Goal: Transaction & Acquisition: Purchase product/service

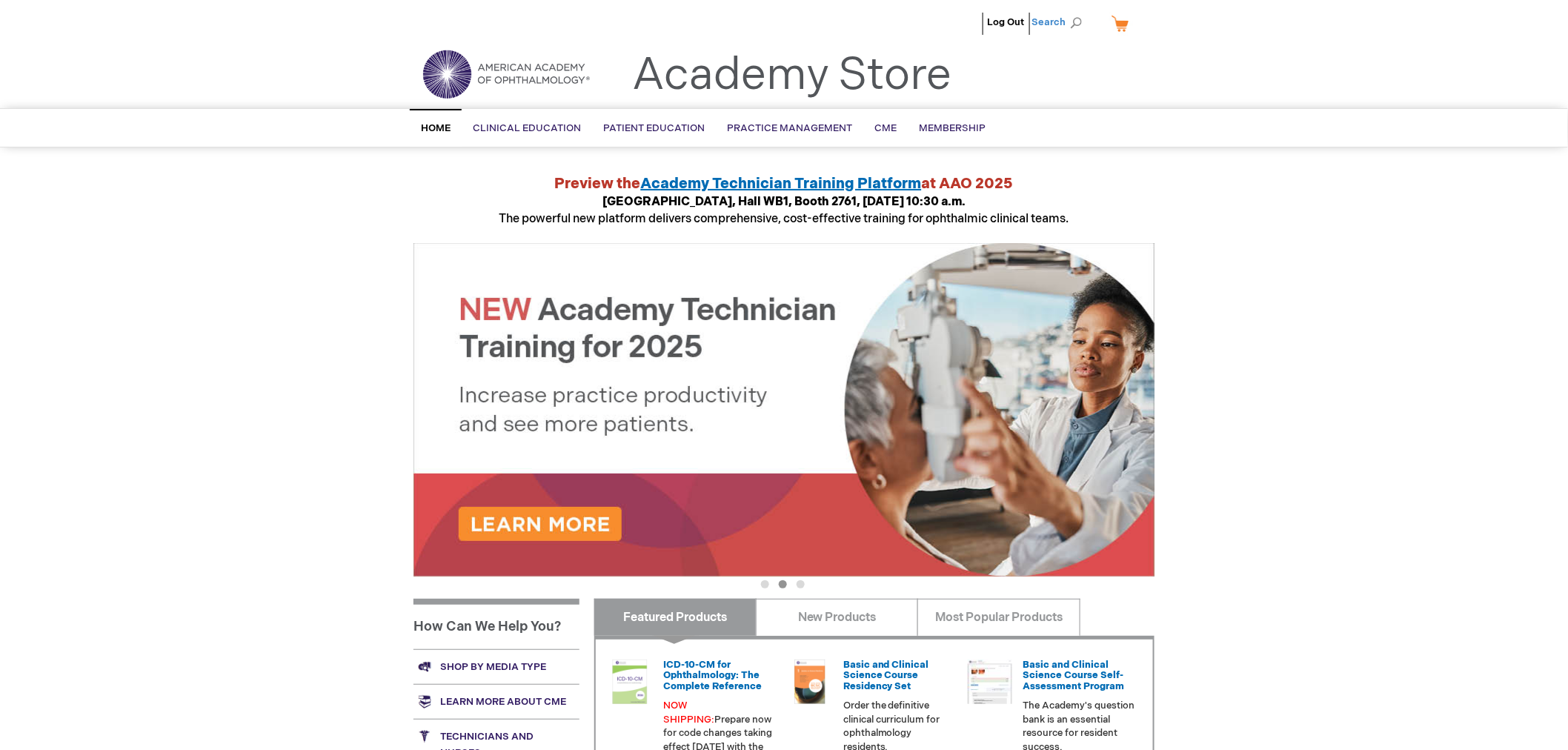
click at [1070, 19] on span "Search" at bounding box center [1060, 22] width 57 height 30
type input "fundament"
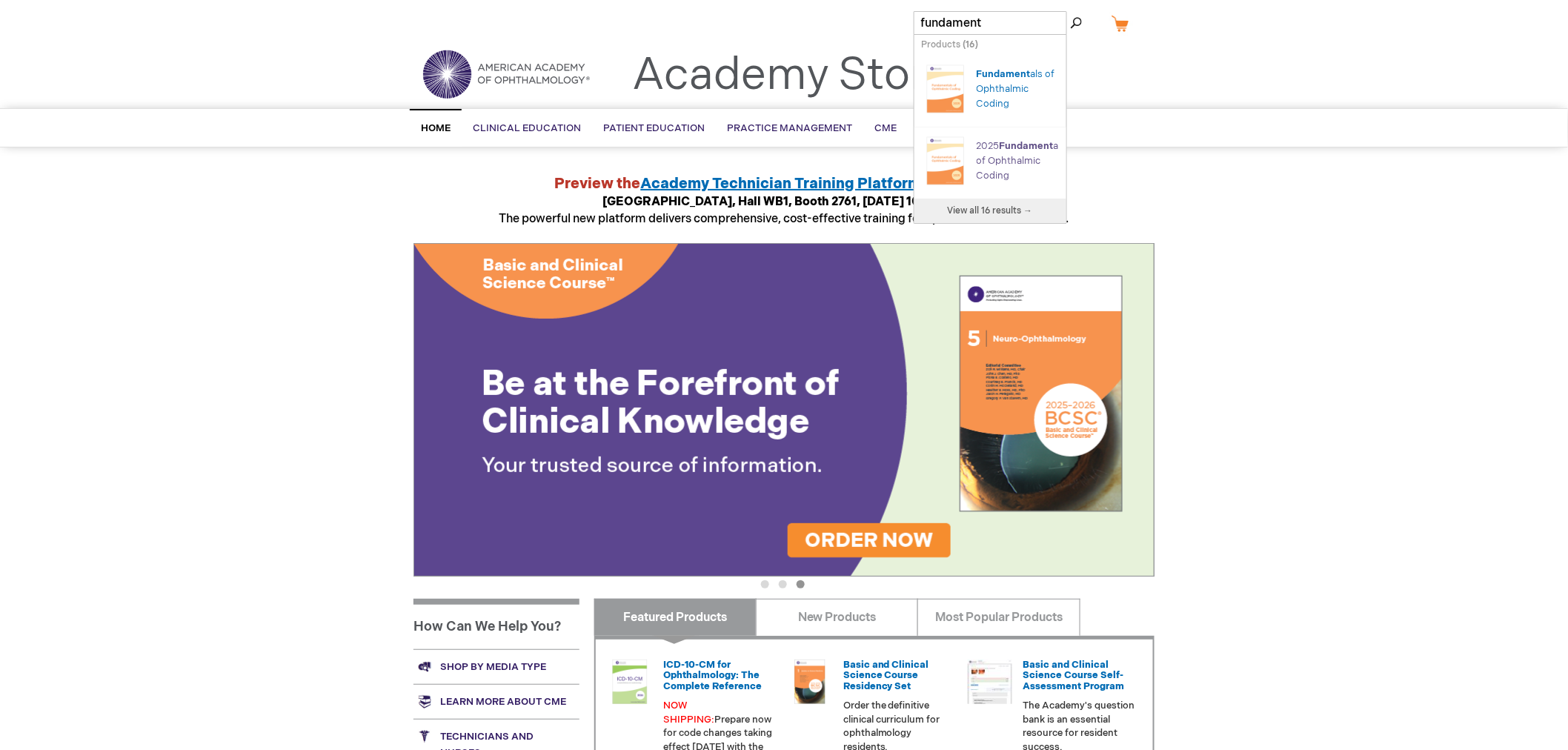
click at [1004, 164] on link "2025 Fundament als of Ophthalmic Coding" at bounding box center [1022, 161] width 90 height 42
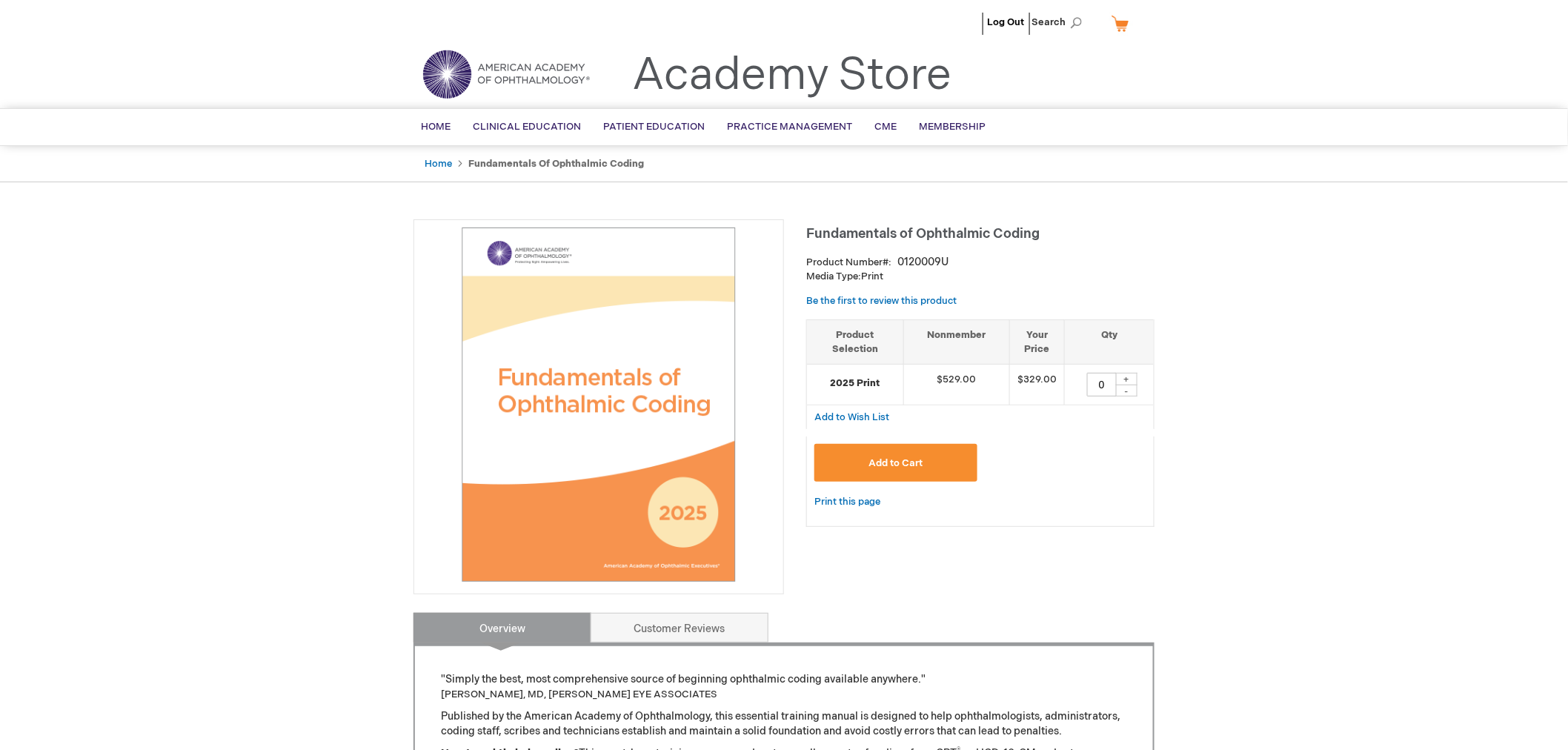
click at [1126, 378] on div "+" at bounding box center [1126, 379] width 22 height 13
type input "1"
click at [929, 453] on button "Add to Cart" at bounding box center [896, 463] width 163 height 38
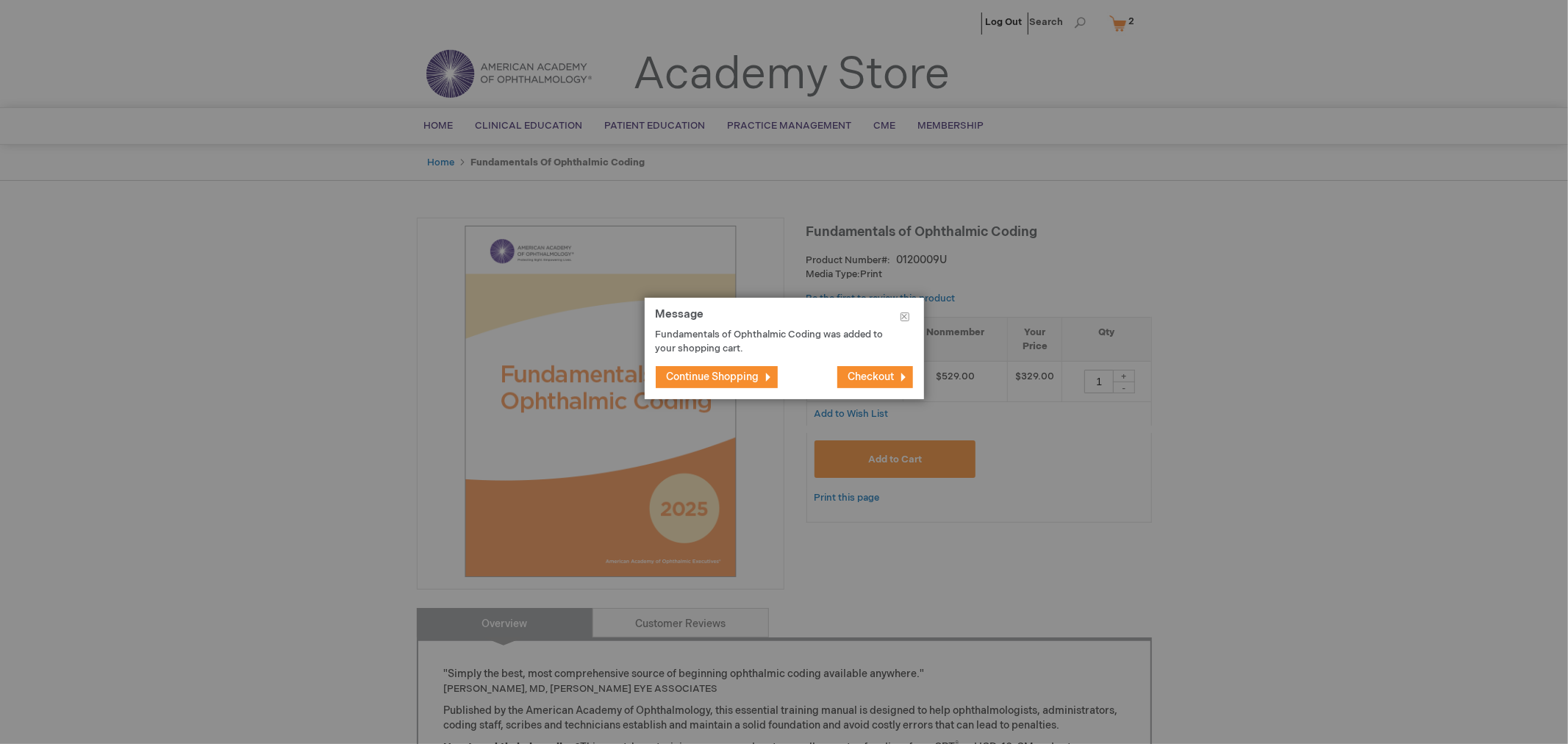
click at [875, 371] on span "Checkout" at bounding box center [871, 377] width 46 height 12
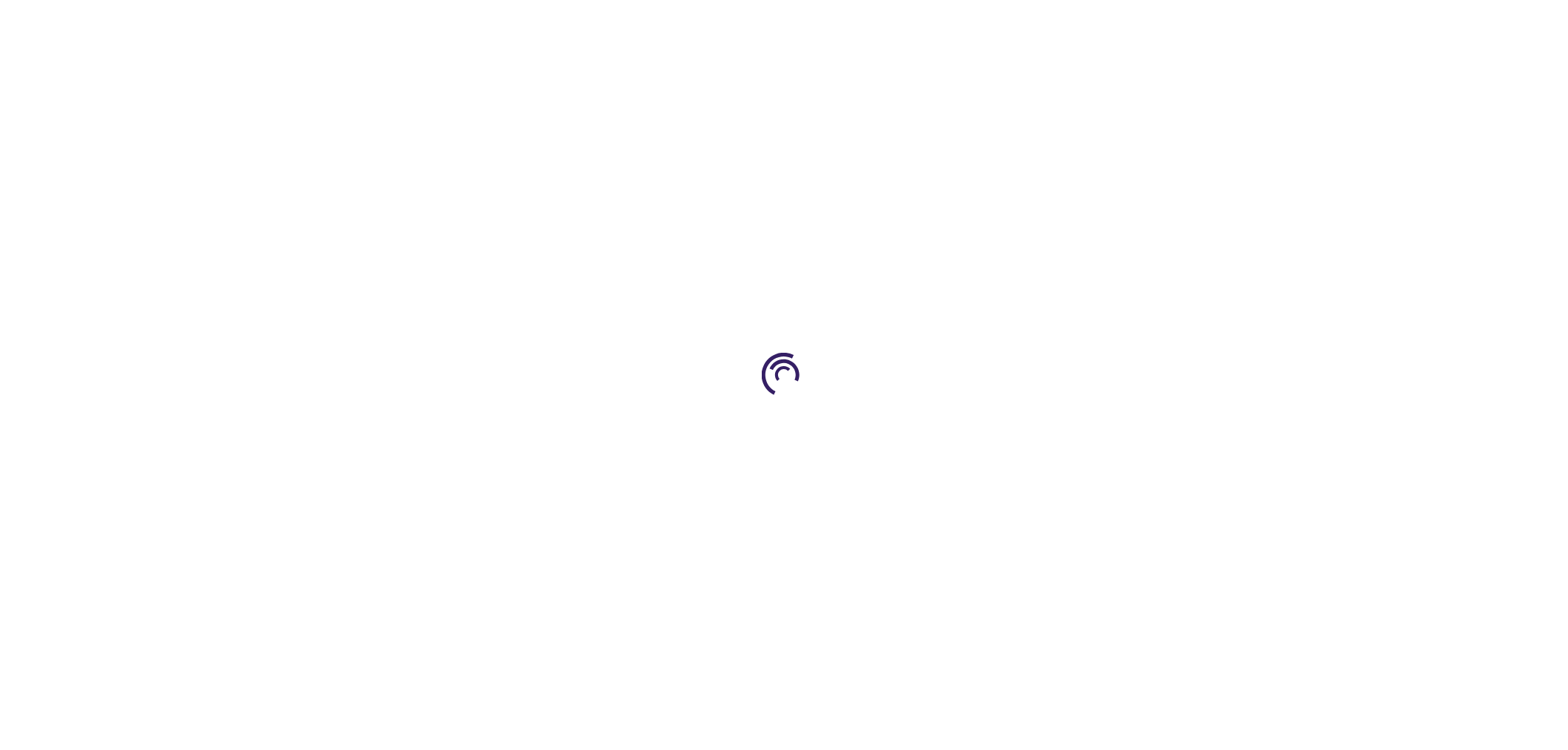
select select "US"
select select "19"
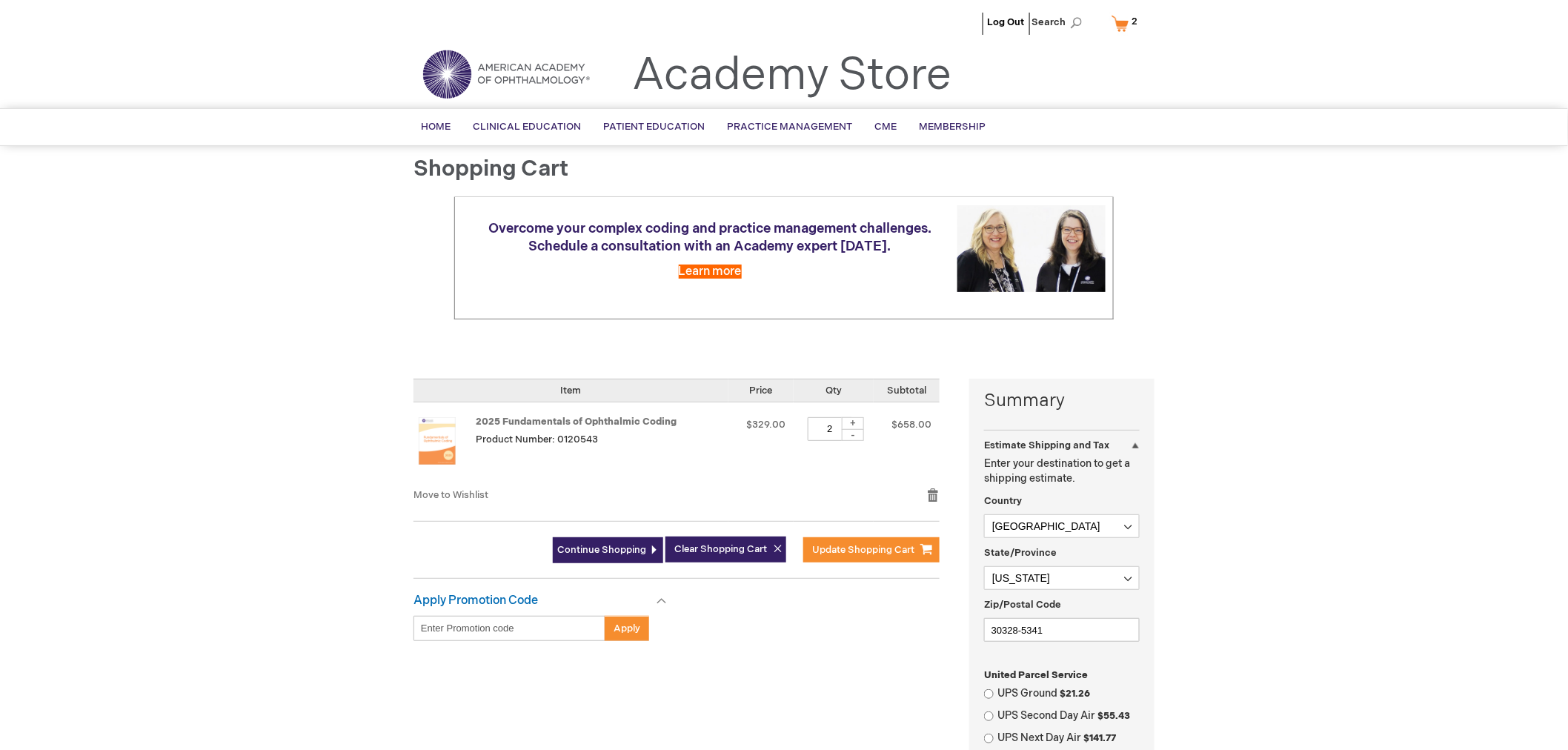
click at [851, 436] on div "-" at bounding box center [853, 434] width 22 height 12
type input "1"
click at [853, 551] on span "Update Shopping Cart" at bounding box center [864, 549] width 102 height 12
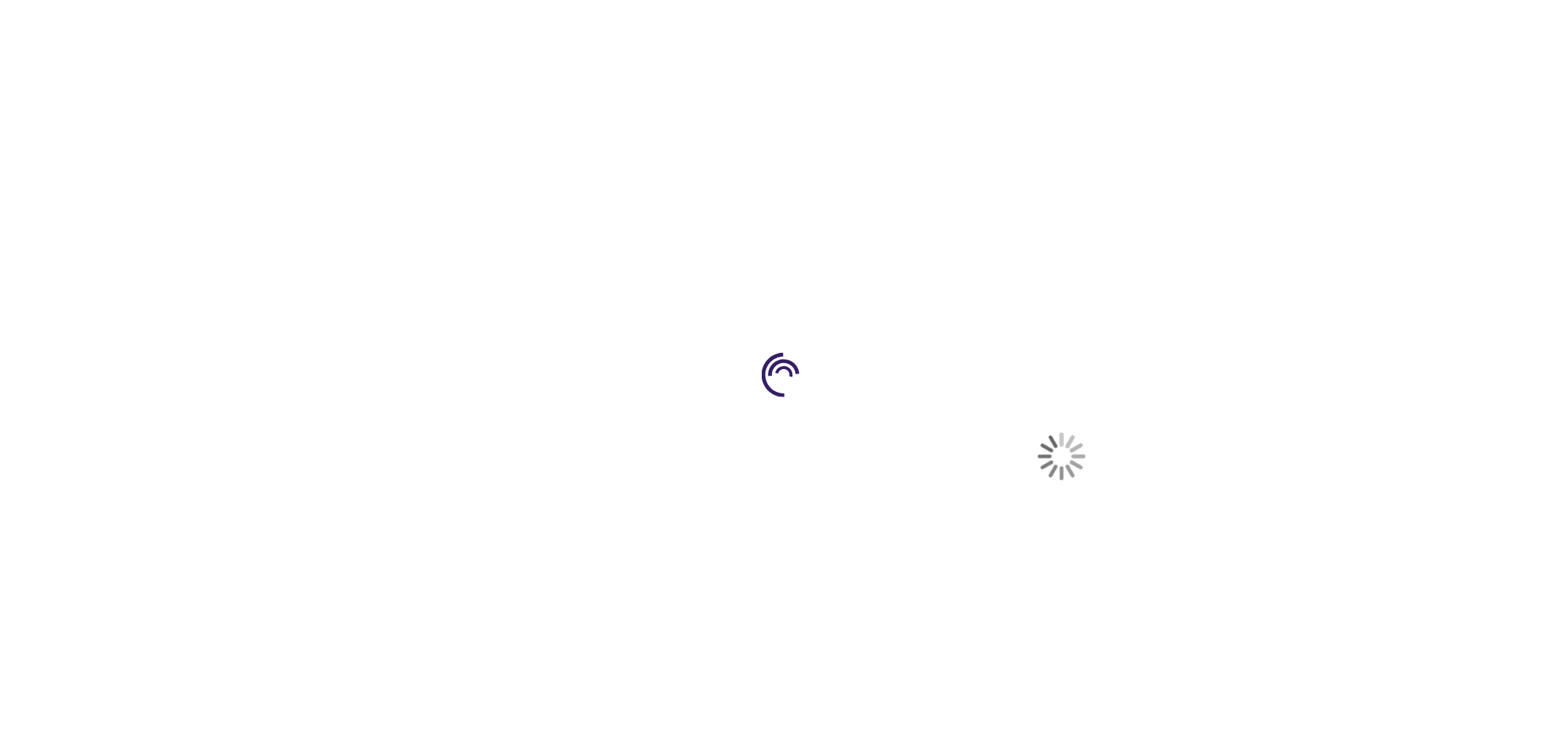
select select "US"
select select "19"
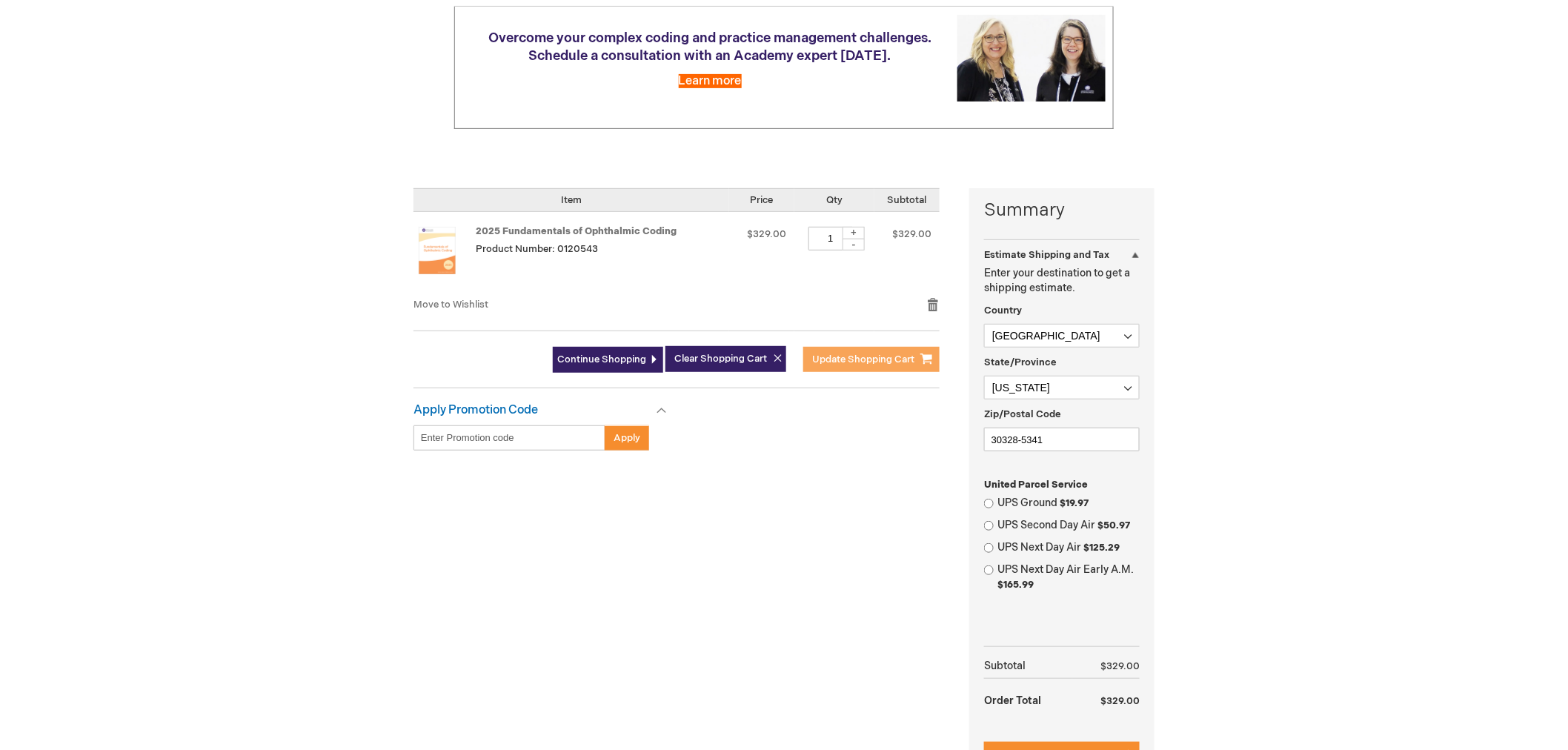
scroll to position [527, 0]
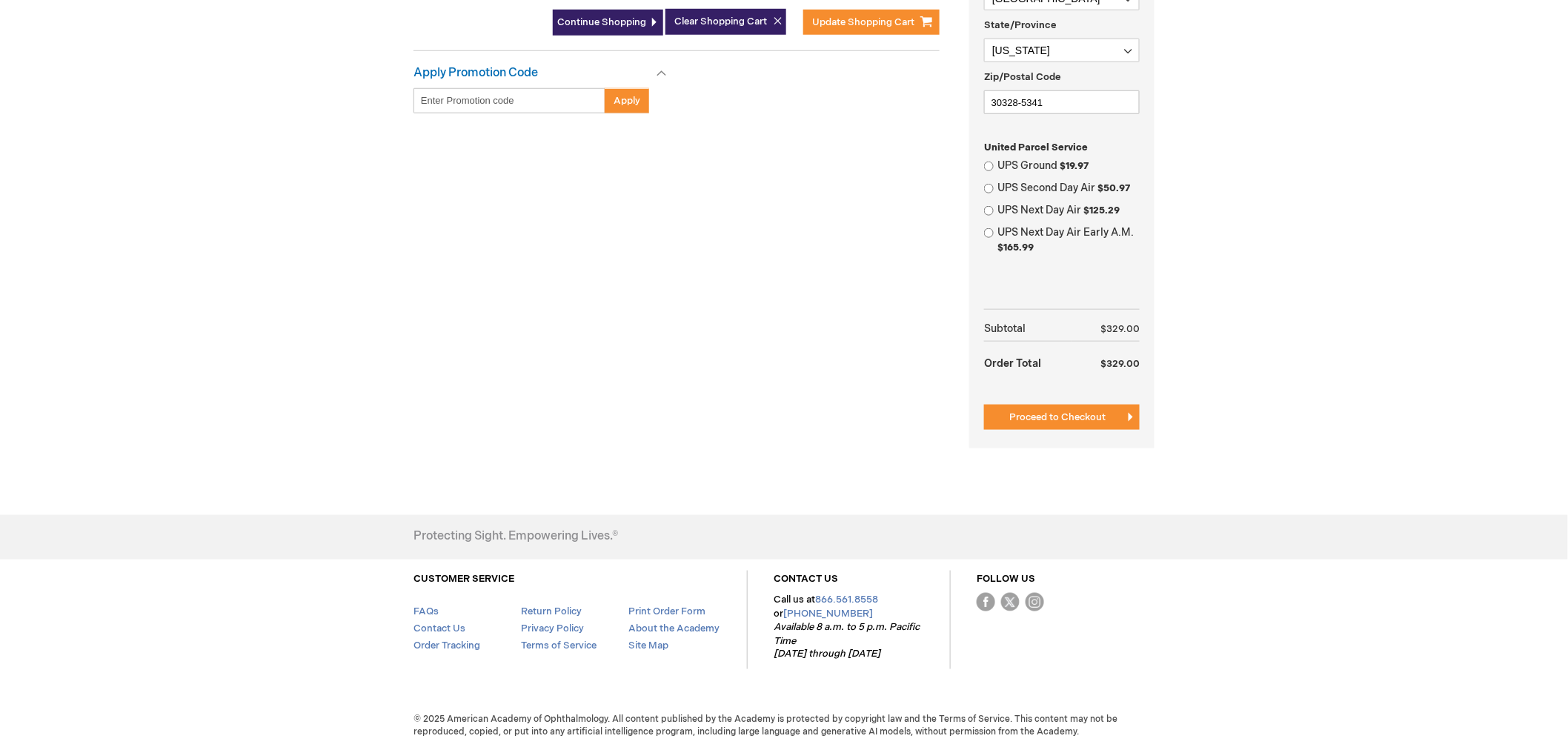
click at [1018, 165] on label "UPS Ground $19.97" at bounding box center [1068, 165] width 142 height 15
click at [994, 165] on input "UPS Ground $19.97" at bounding box center [989, 166] width 9 height 9
radio input "true"
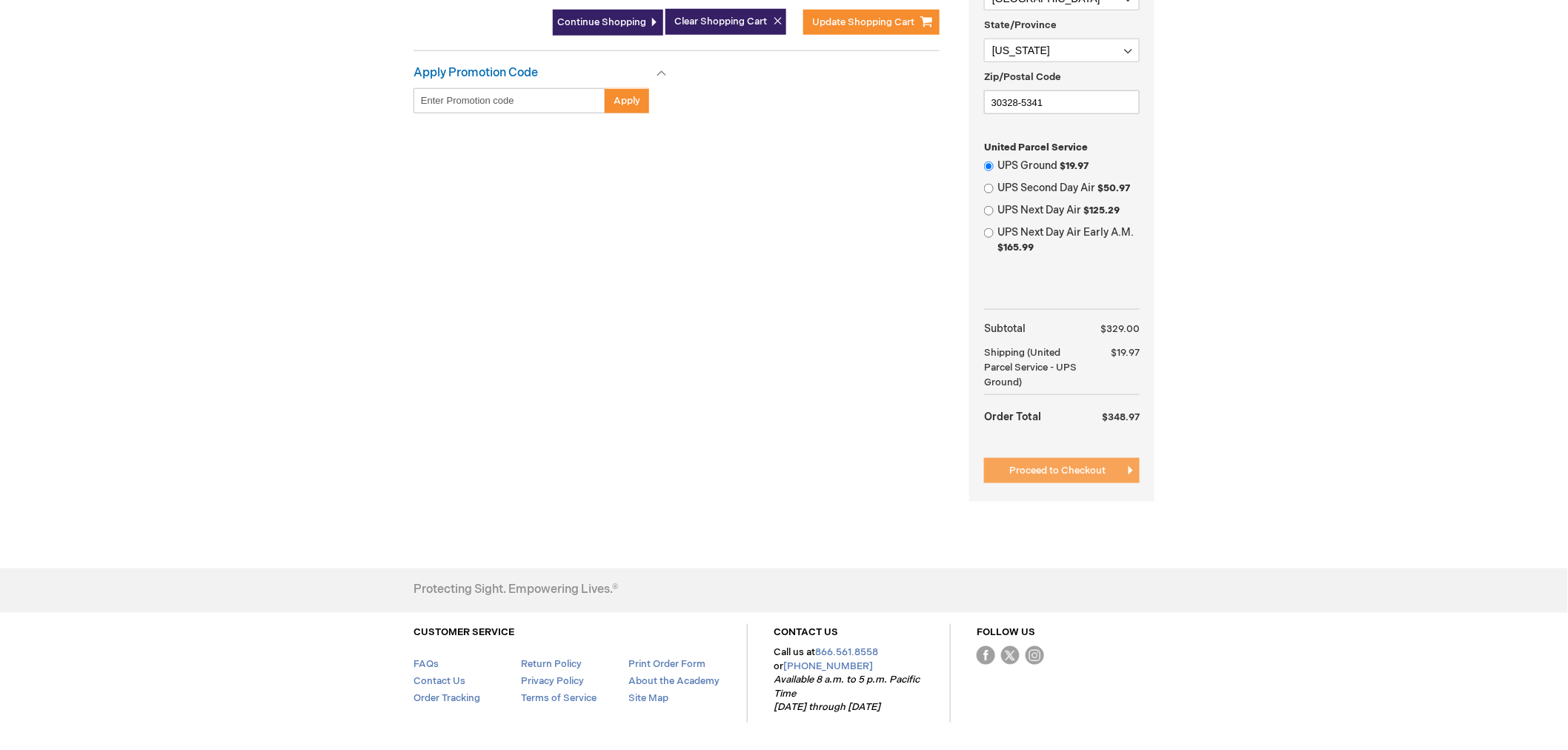
click at [1099, 471] on span "Proceed to Checkout" at bounding box center [1057, 470] width 96 height 12
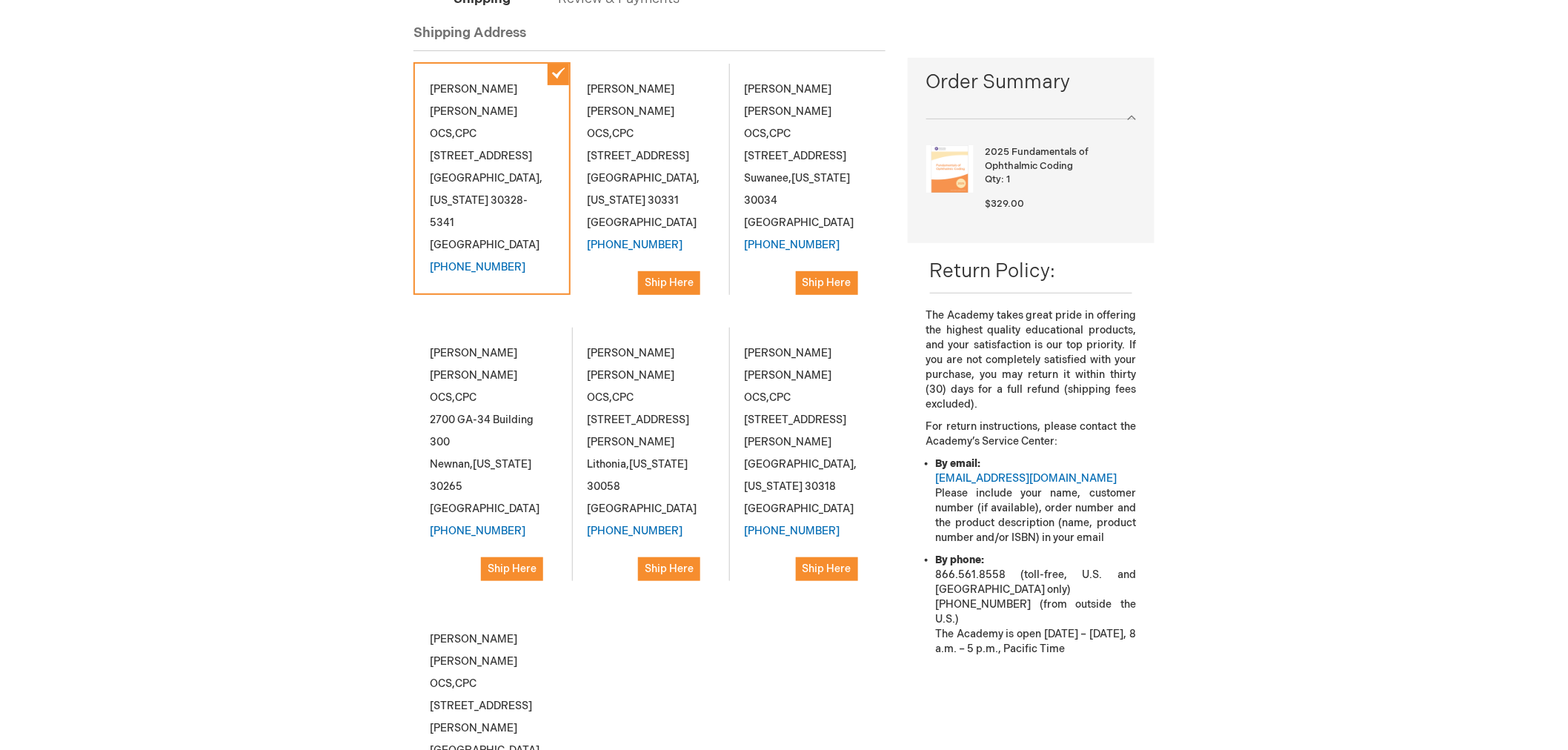
scroll to position [741, 0]
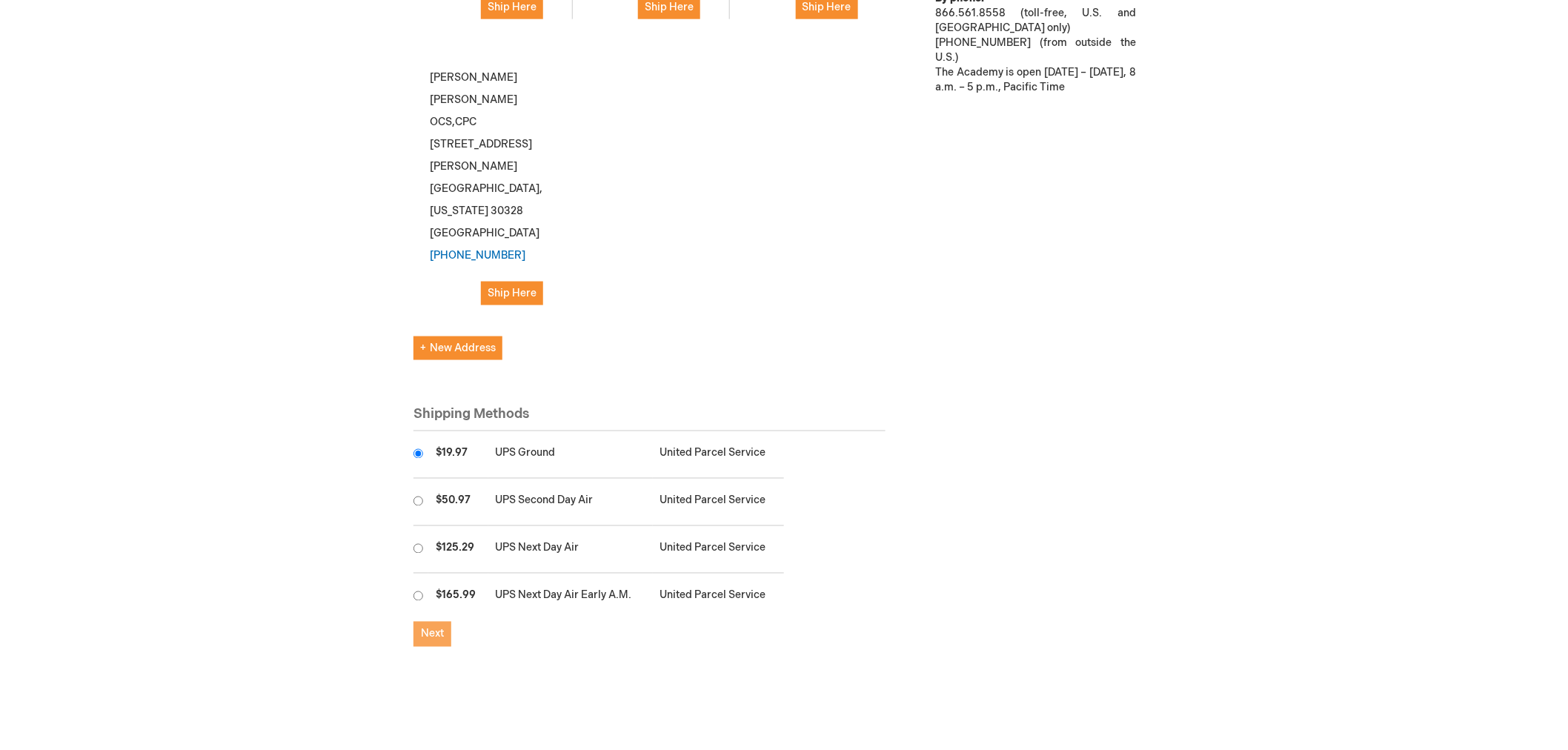
click at [446, 622] on button "Next" at bounding box center [432, 634] width 38 height 25
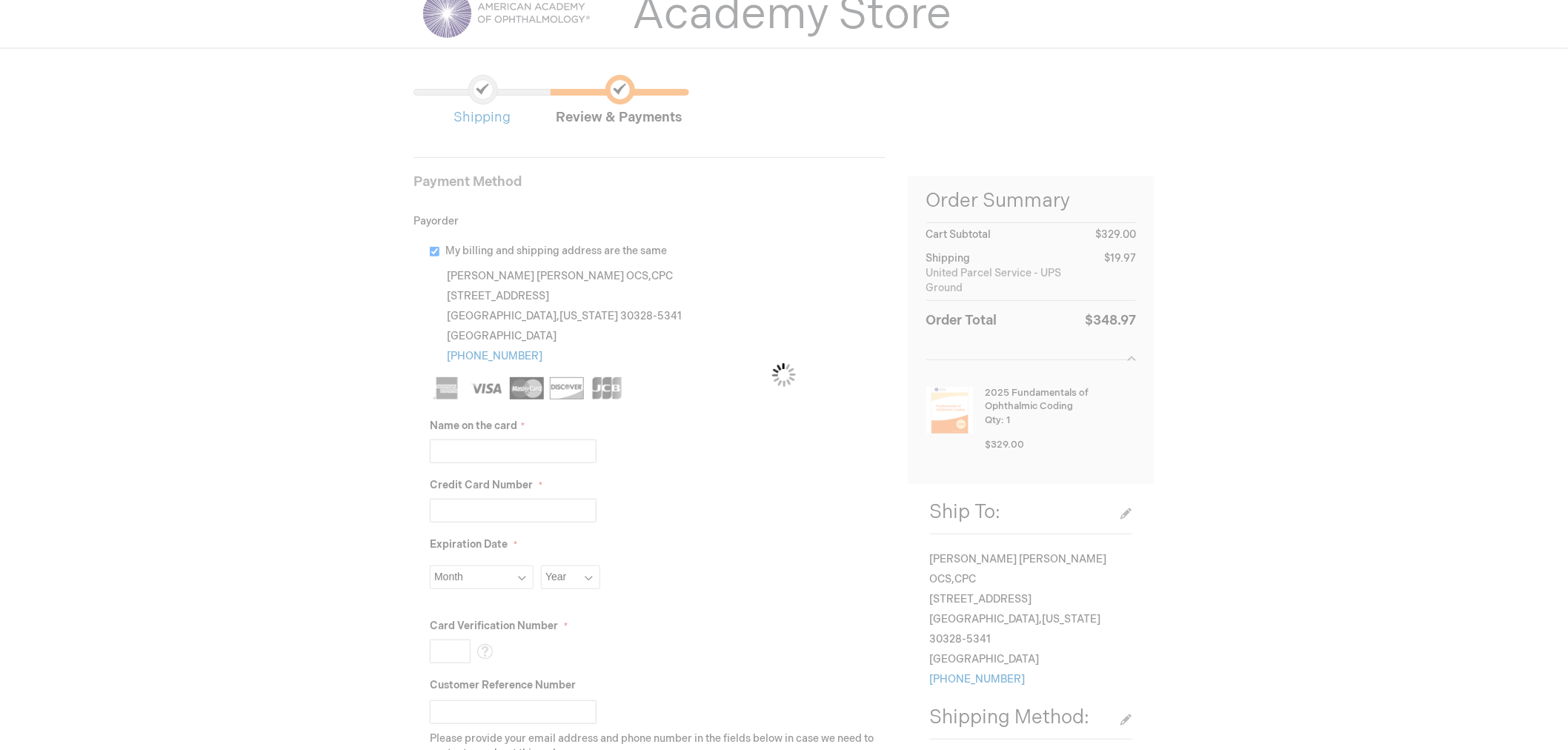
scroll to position [164, 0]
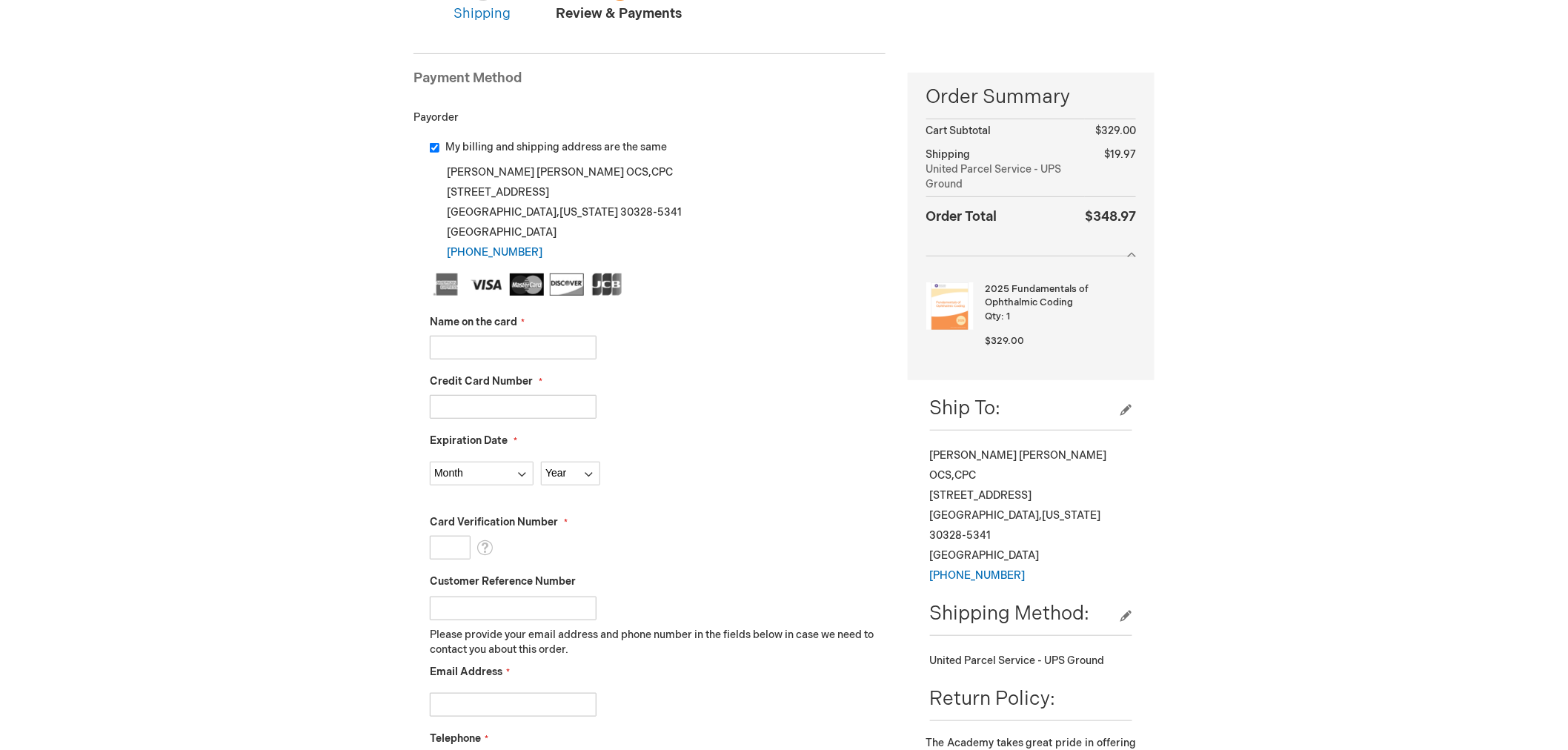
click at [468, 345] on input "Name on the card" at bounding box center [513, 347] width 167 height 24
type input "Pam Wetmore"
click at [486, 405] on input "Credit Card Number" at bounding box center [513, 407] width 167 height 24
type input "4118031369931494"
click at [473, 475] on select "Month 01 - January 02 - February 03 - March 04 - April 05 - May 06 - June 07 - …" at bounding box center [482, 474] width 104 height 24
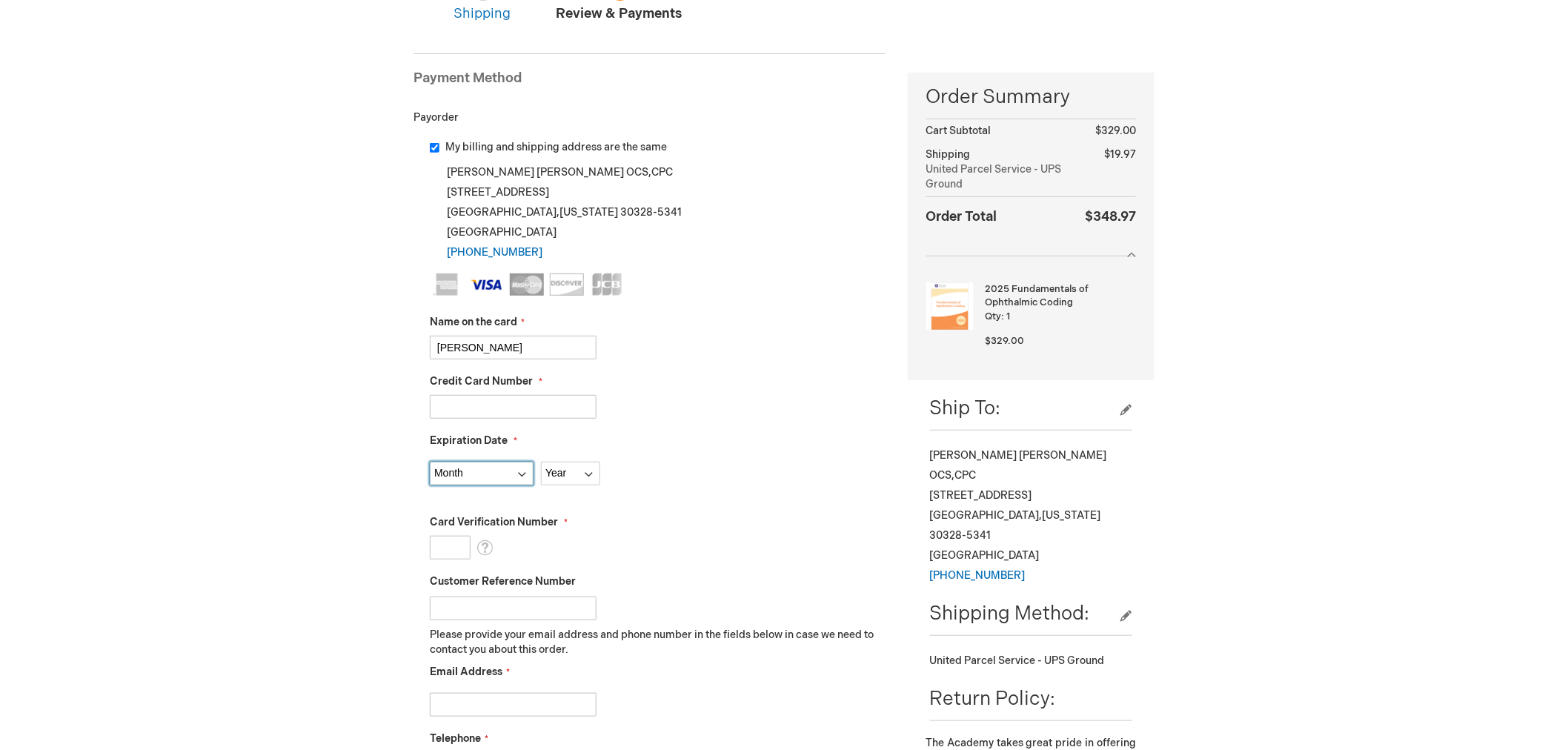
select select "1"
click at [430, 462] on select "Month 01 - January 02 - February 03 - March 04 - April 05 - May 06 - June 07 - …" at bounding box center [482, 474] width 104 height 24
click at [560, 461] on div "Month 01 - January 02 - February 03 - March 04 - April 05 - May 06 - June 07 - …" at bounding box center [657, 470] width 456 height 31
click at [564, 470] on select "Year 2025 2026 2027 2028 2029 2030 2031 2032 2033 2034 2035" at bounding box center [570, 474] width 59 height 24
select select "2028"
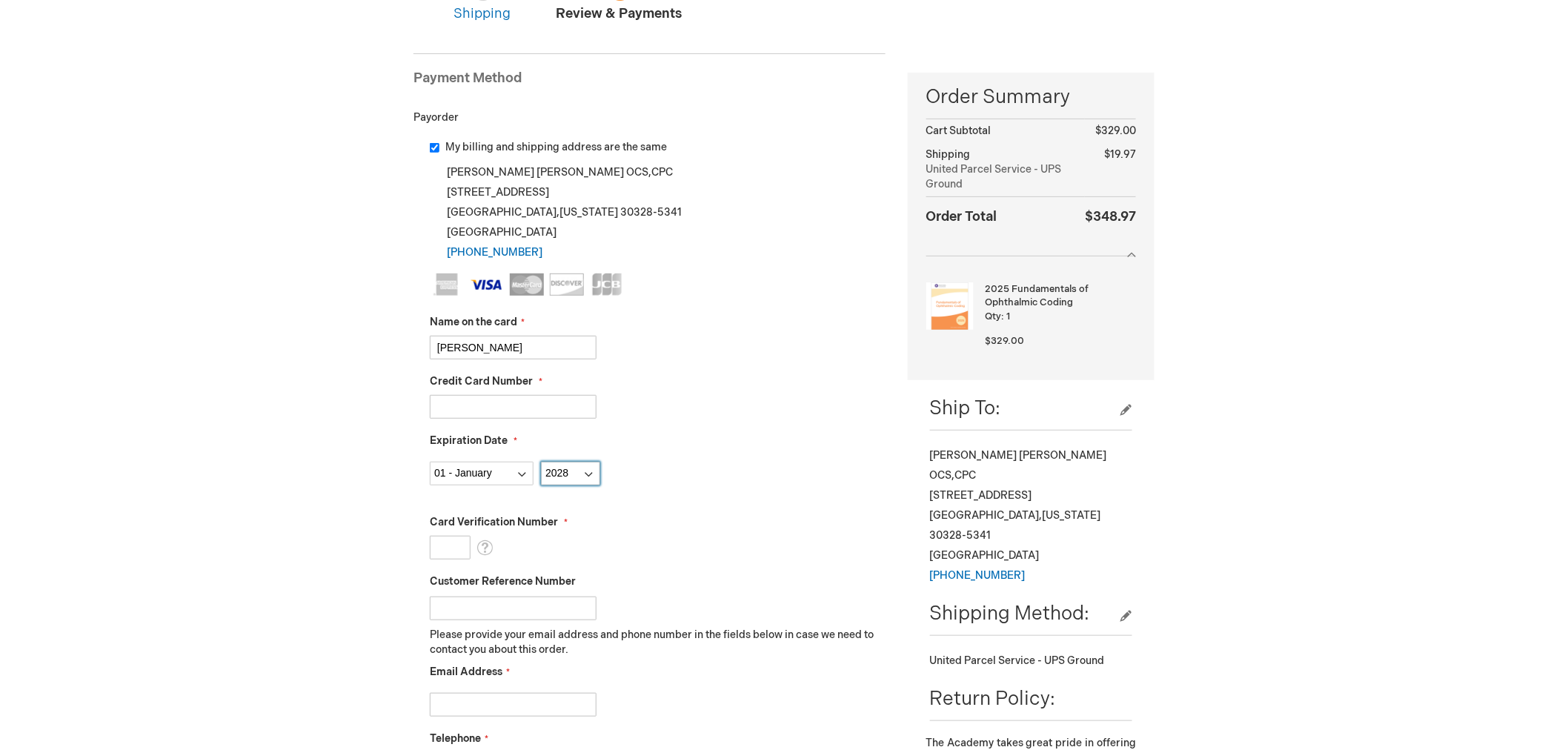
click at [541, 462] on select "Year 2025 2026 2027 2028 2029 2030 2031 2032 2033 2034 2035" at bounding box center [570, 474] width 59 height 24
click at [449, 554] on input "Card Verification Number" at bounding box center [450, 548] width 41 height 24
type input "165"
click at [683, 508] on fieldset "Name on the card Pam Wetmore Credit Card Number 4118031369931494 Expiration Dat…" at bounding box center [657, 535] width 456 height 525
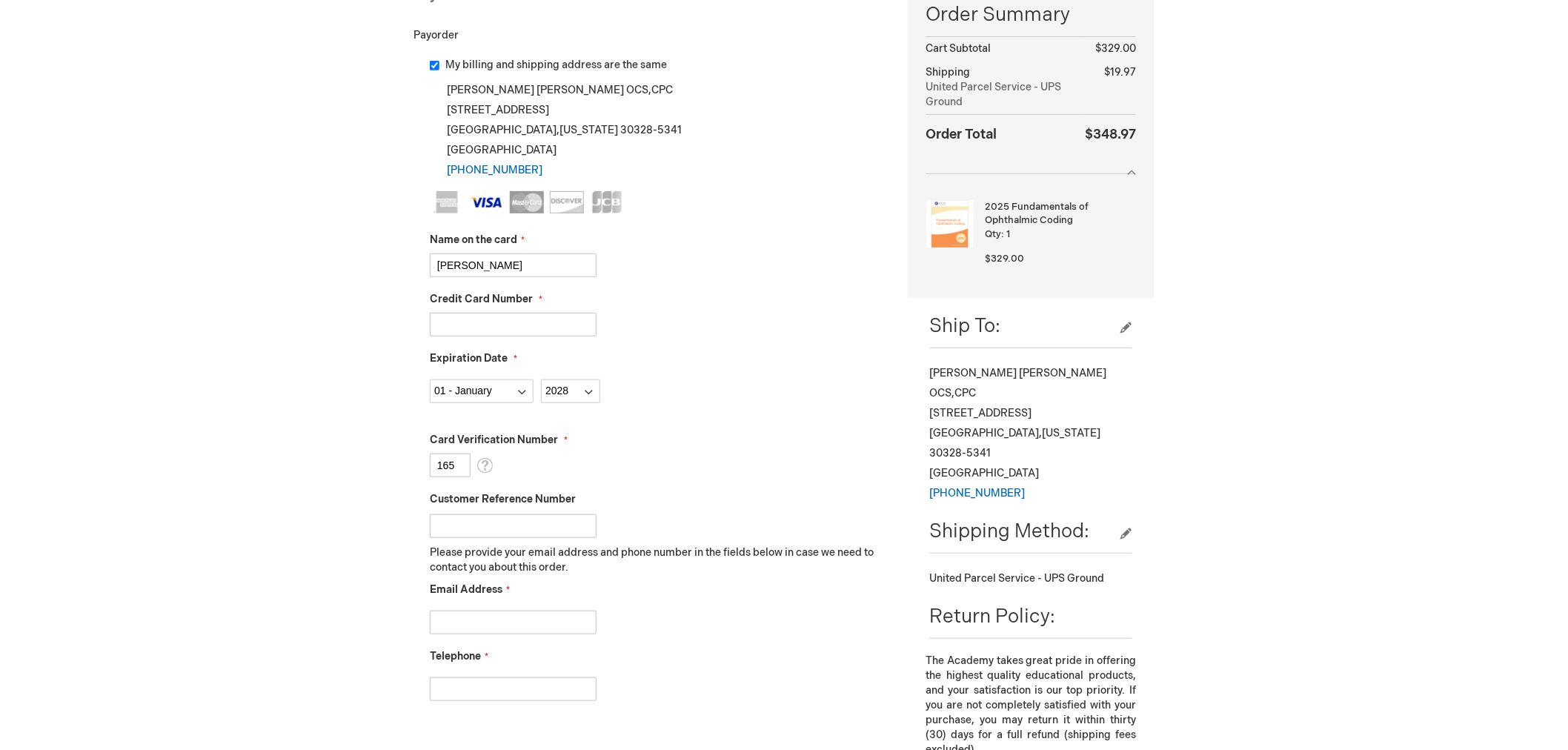
scroll to position [412, 0]
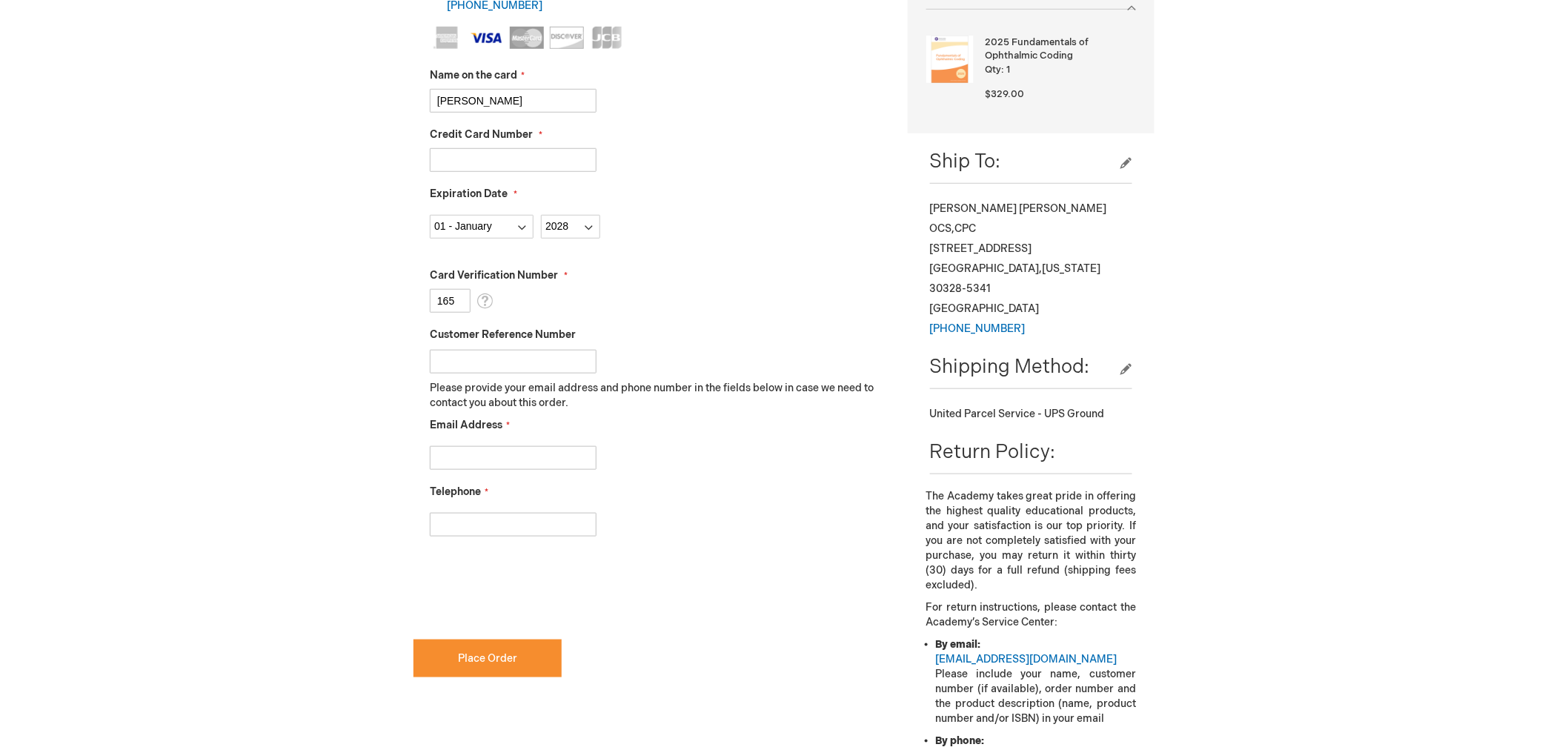
click at [529, 359] on input "Customer Reference Number" at bounding box center [513, 361] width 167 height 24
type input "SharonMerritt"
click at [483, 463] on input "Email Address" at bounding box center [513, 458] width 167 height 24
type input "lisanew@Thomaseye.com"
click at [505, 515] on input "Telephone" at bounding box center [513, 525] width 167 height 24
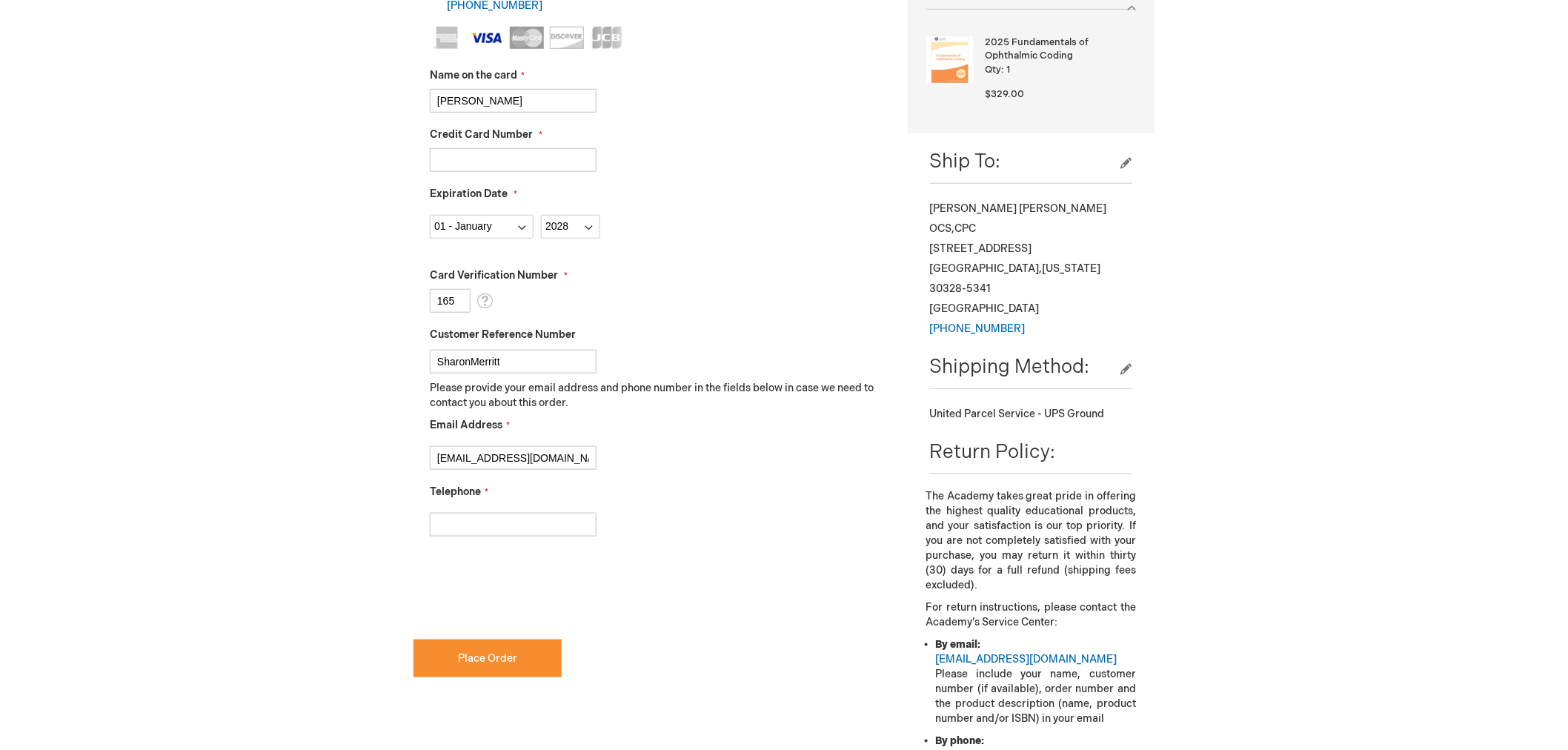
type input "4702723801"
checkbox input "true"
click at [531, 648] on button "Place Order" at bounding box center [487, 659] width 148 height 38
